Goal: Navigation & Orientation: Go to known website

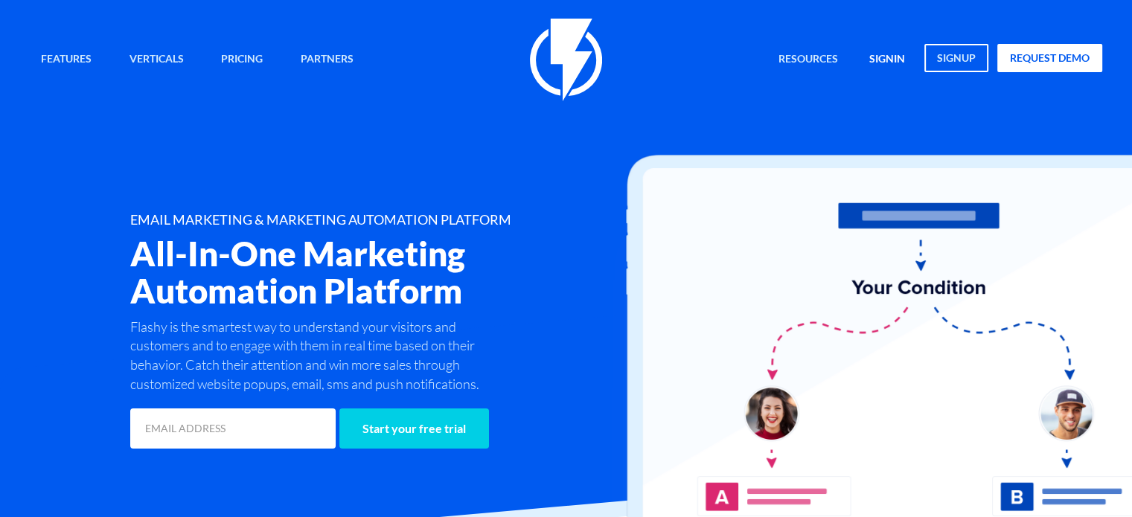
click at [892, 60] on link "signin" at bounding box center [887, 60] width 58 height 32
click at [881, 58] on link "signin" at bounding box center [887, 60] width 58 height 32
